Goal: Information Seeking & Learning: Find specific fact

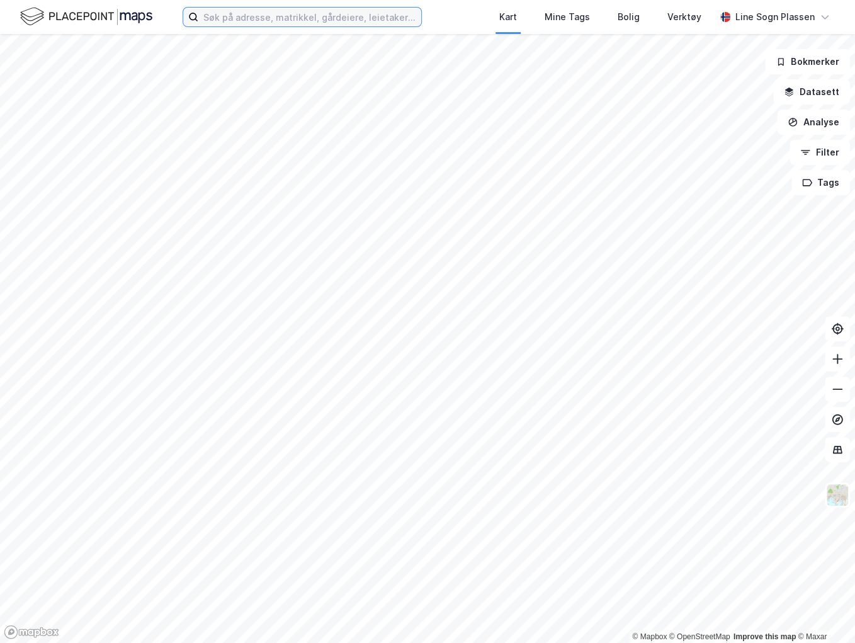
click at [331, 15] on input at bounding box center [309, 17] width 223 height 19
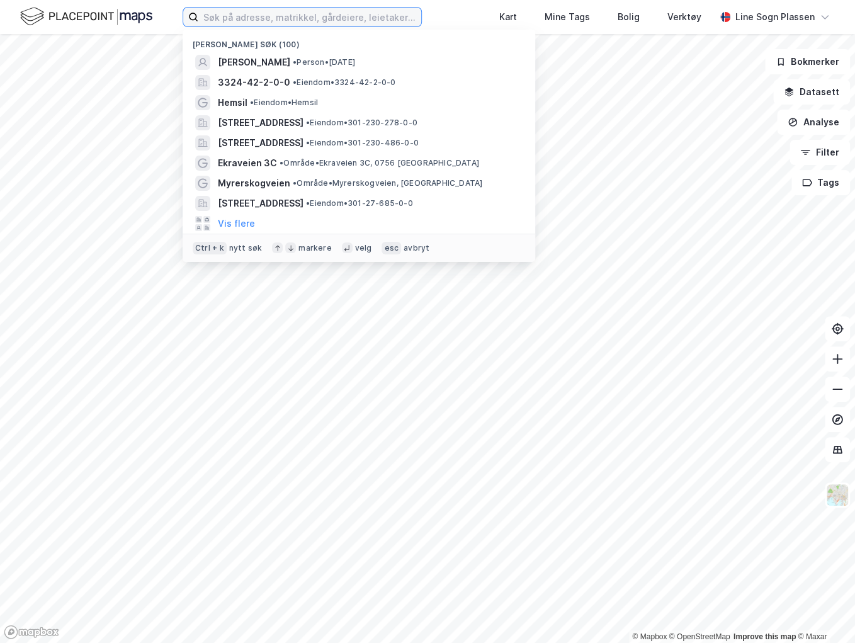
paste input "[PERSON_NAME]"
type input "[PERSON_NAME]"
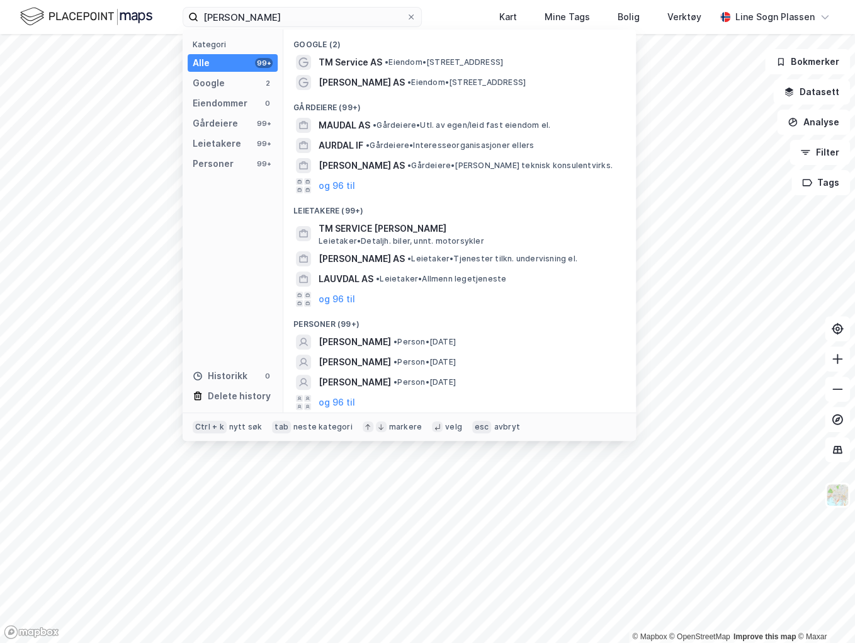
click at [367, 361] on span "[PERSON_NAME]" at bounding box center [355, 362] width 72 height 15
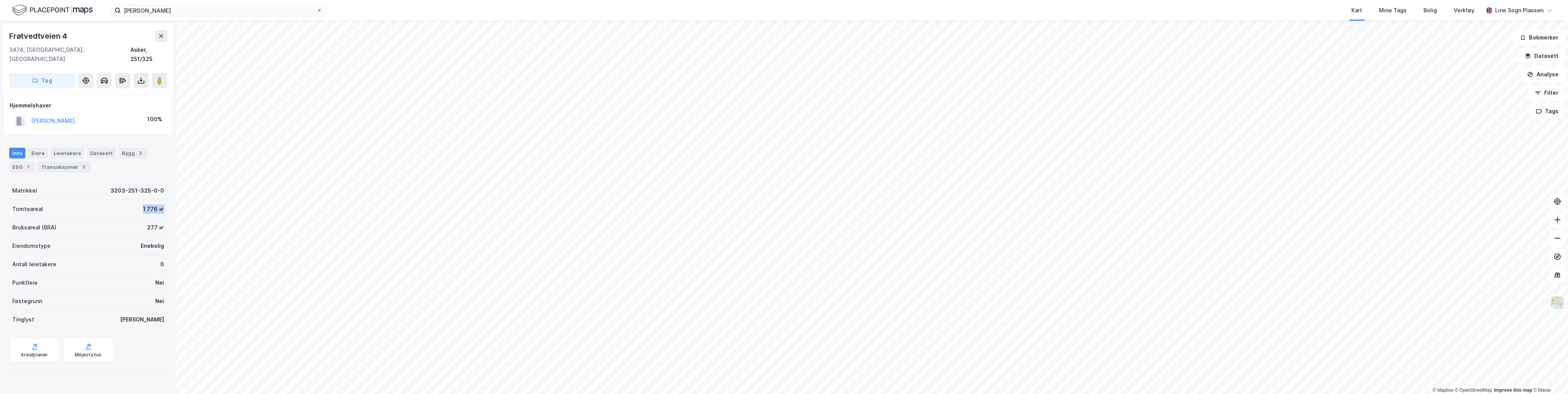
drag, startPoint x: 139, startPoint y: 200, endPoint x: 160, endPoint y: 199, distance: 21.0
click at [160, 200] on div "Tomteareal 1 776 ㎡" at bounding box center [88, 209] width 158 height 18
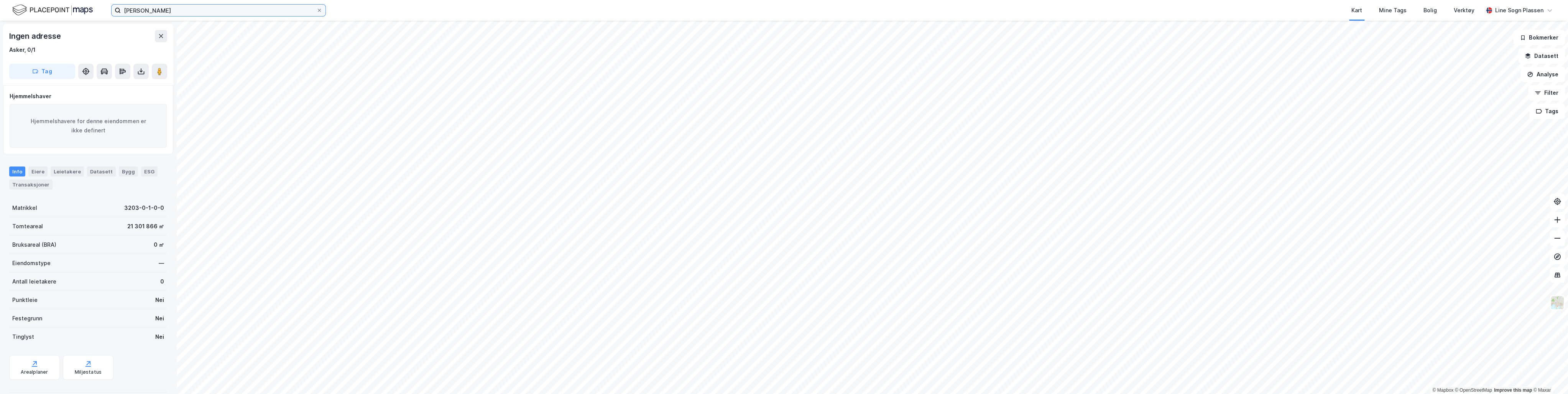
click at [175, 5] on input "[PERSON_NAME]" at bounding box center [218, 10] width 195 height 12
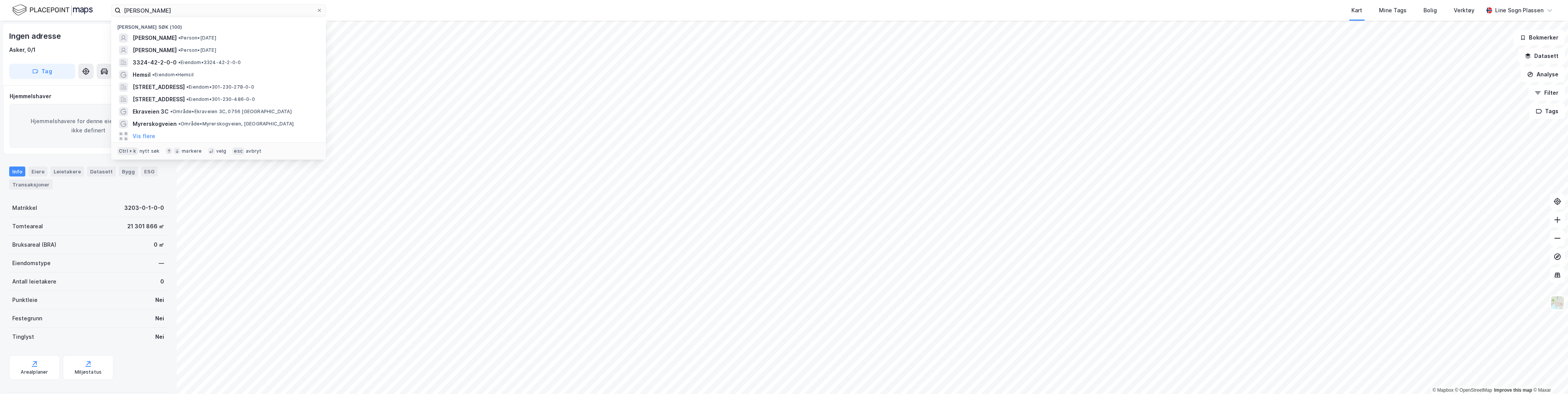
click at [177, 40] on span "[PERSON_NAME]" at bounding box center [155, 38] width 44 height 9
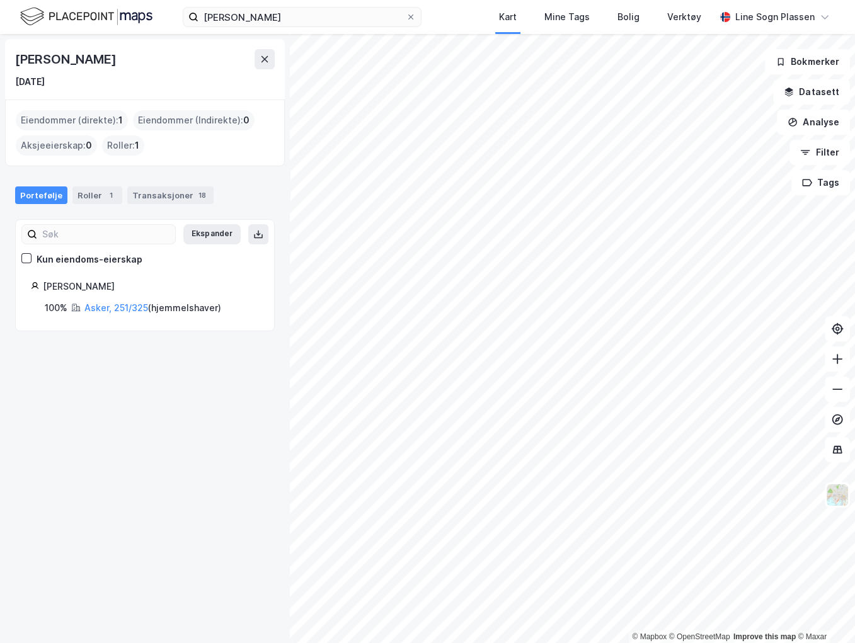
drag, startPoint x: 52, startPoint y: 284, endPoint x: 139, endPoint y: 286, distance: 87.6
click at [139, 286] on div "[PERSON_NAME]" at bounding box center [151, 286] width 216 height 15
drag, startPoint x: 139, startPoint y: 286, endPoint x: 118, endPoint y: 364, distance: 80.8
click at [118, 364] on div "[PERSON_NAME] [DATE] Eiendommer (direkte) : 1 Eiendommer (Indirekte) : 0 Aksjee…" at bounding box center [145, 338] width 290 height 609
